Goal: Information Seeking & Learning: Learn about a topic

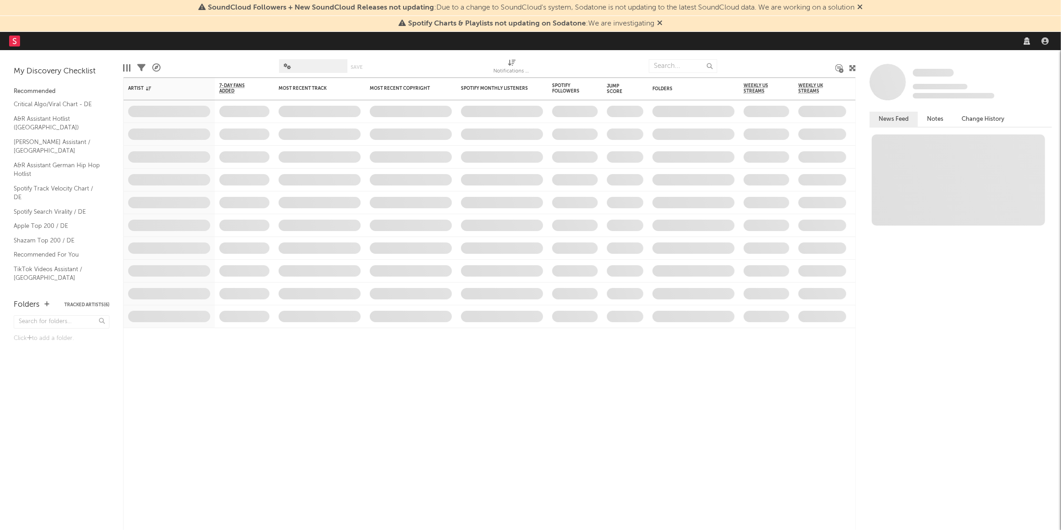
select select "recorded_music"
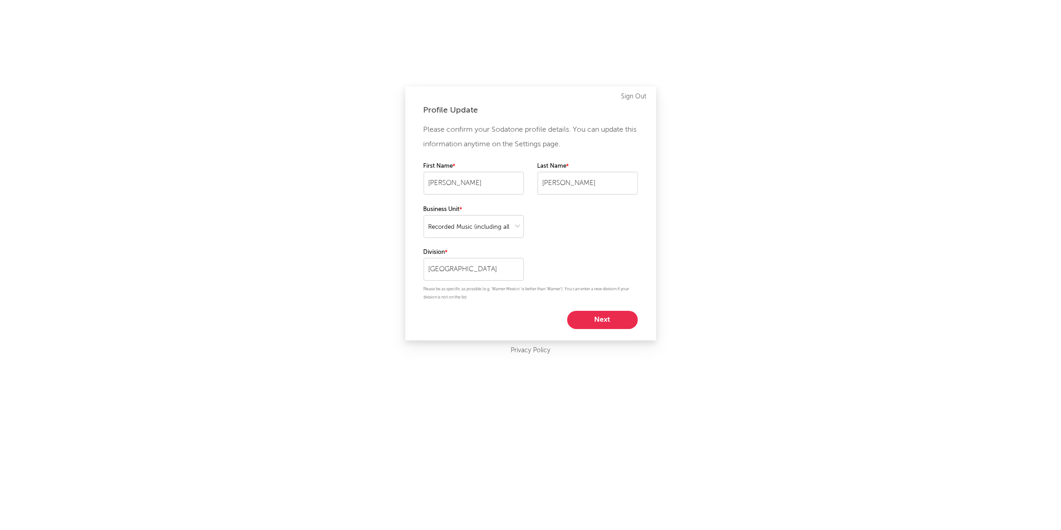
click at [610, 318] on button "Next" at bounding box center [602, 320] width 71 height 18
select select "marketing"
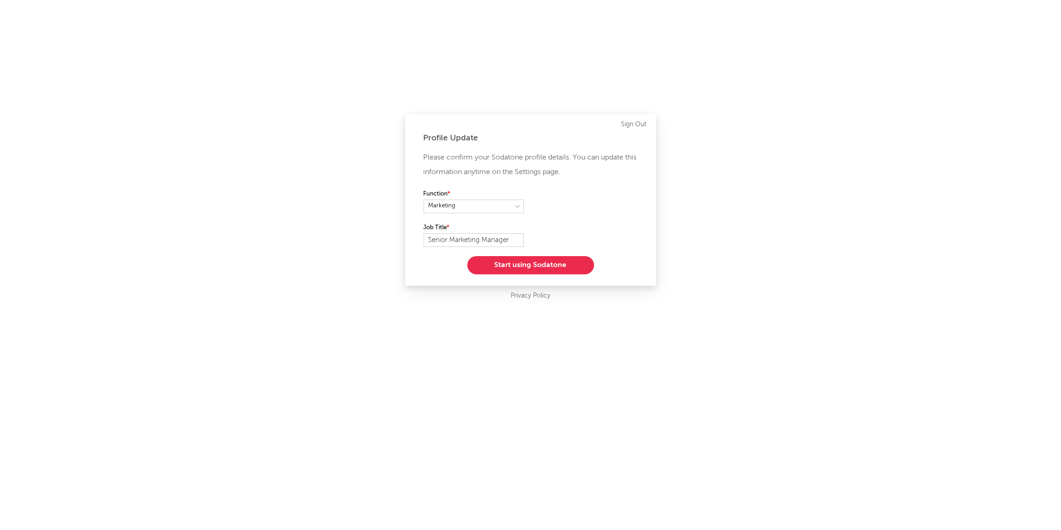
click at [518, 268] on button "Start using Sodatone" at bounding box center [530, 265] width 127 height 18
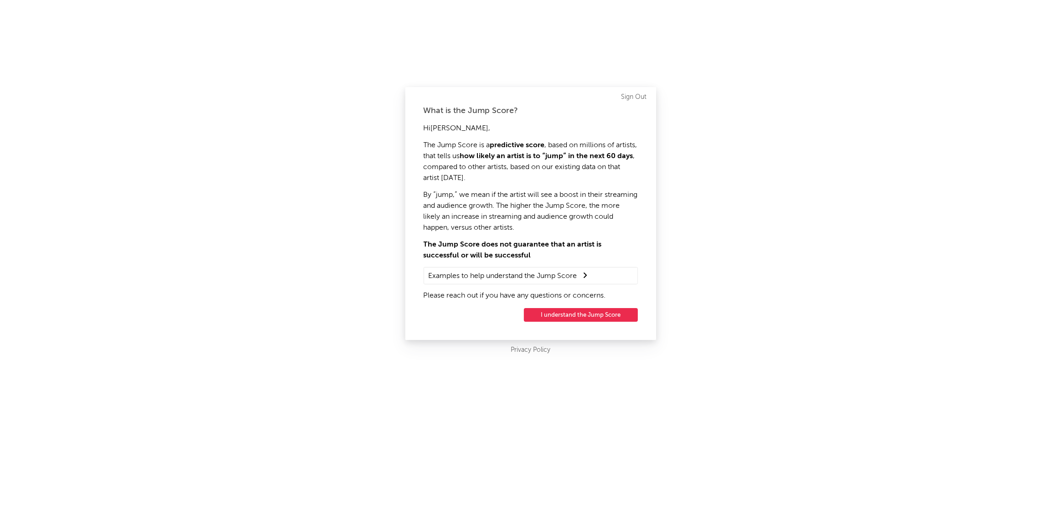
click at [573, 314] on button "I understand the Jump Score" at bounding box center [581, 315] width 114 height 14
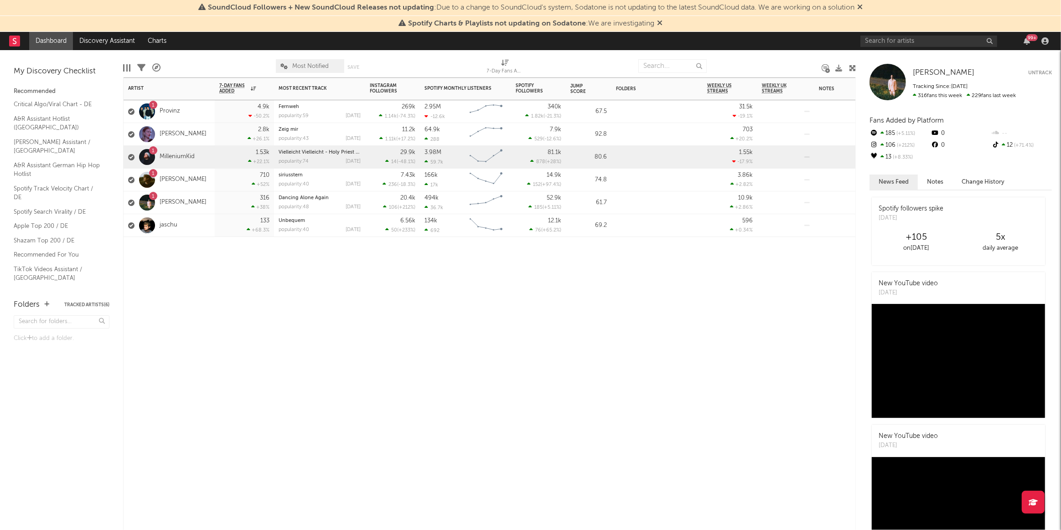
click at [218, 158] on div "1.53k +22.1 %" at bounding box center [244, 157] width 59 height 23
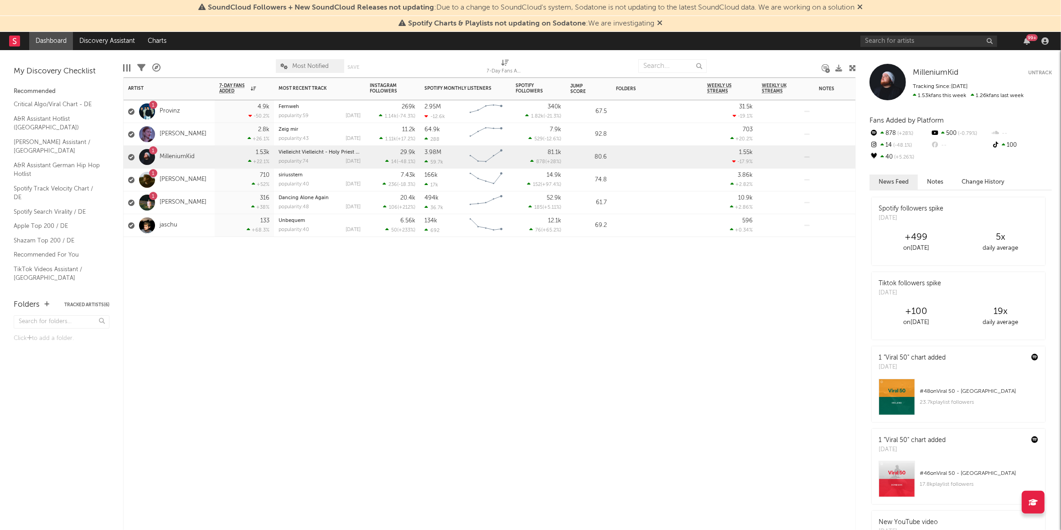
click at [1029, 40] on div "99 +" at bounding box center [1031, 37] width 11 height 7
click at [657, 338] on div "Artist Notifications 7-Day Fans Added WoW % Change Most Recent Track Popularity…" at bounding box center [489, 303] width 732 height 453
click at [1024, 36] on div "99 +" at bounding box center [955, 41] width 191 height 18
click at [164, 133] on link "[PERSON_NAME]" at bounding box center [183, 134] width 47 height 8
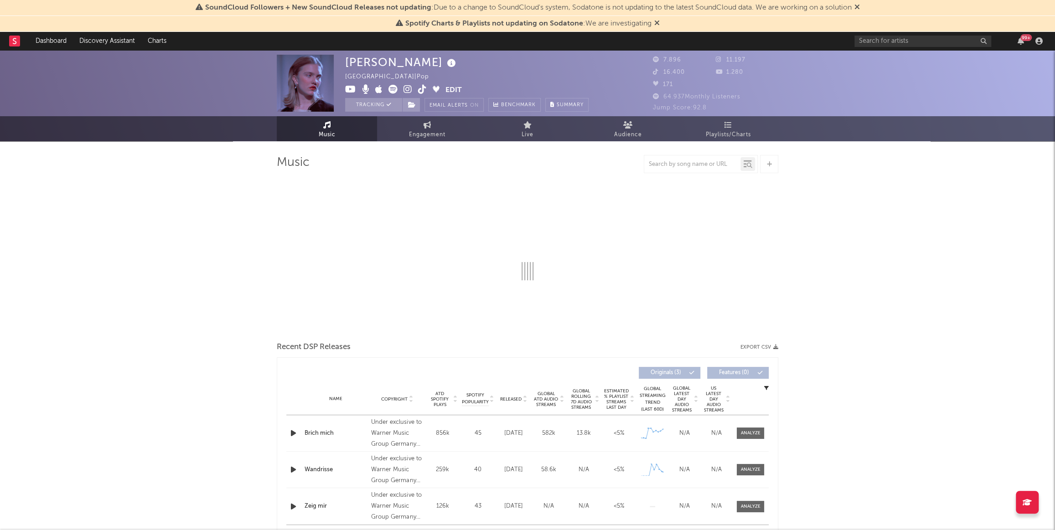
select select "6m"
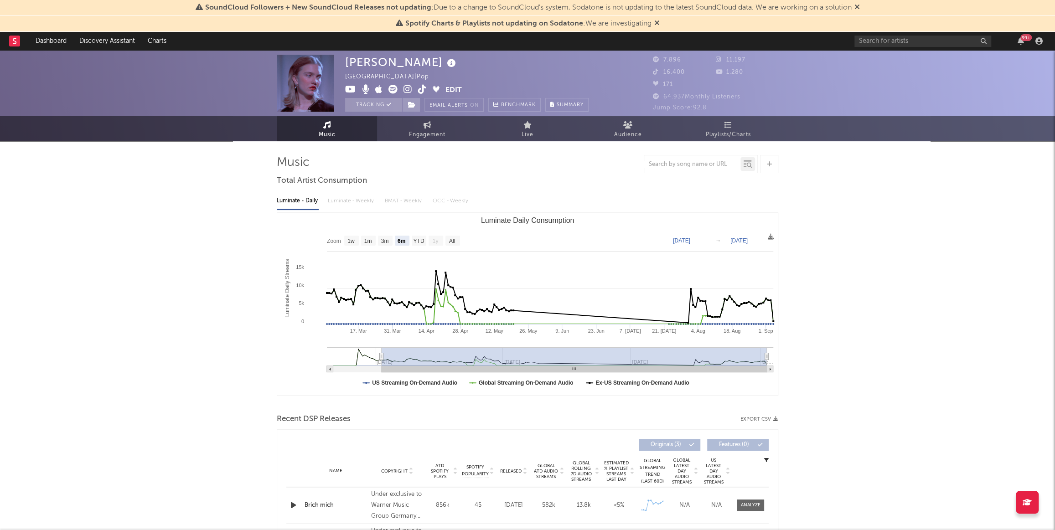
click at [420, 128] on link "Engagement" at bounding box center [427, 128] width 100 height 25
select select "1w"
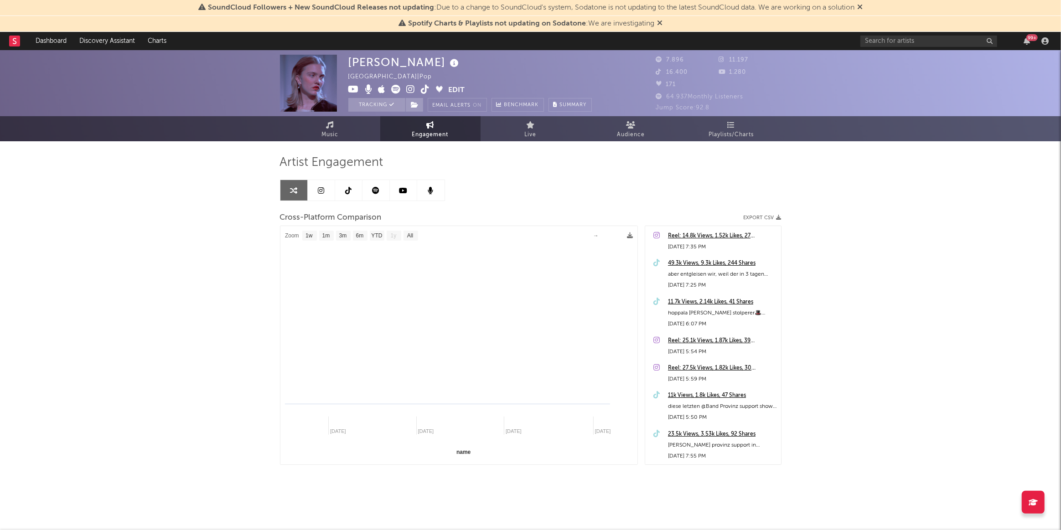
select select "1m"
